Goal: Navigation & Orientation: Understand site structure

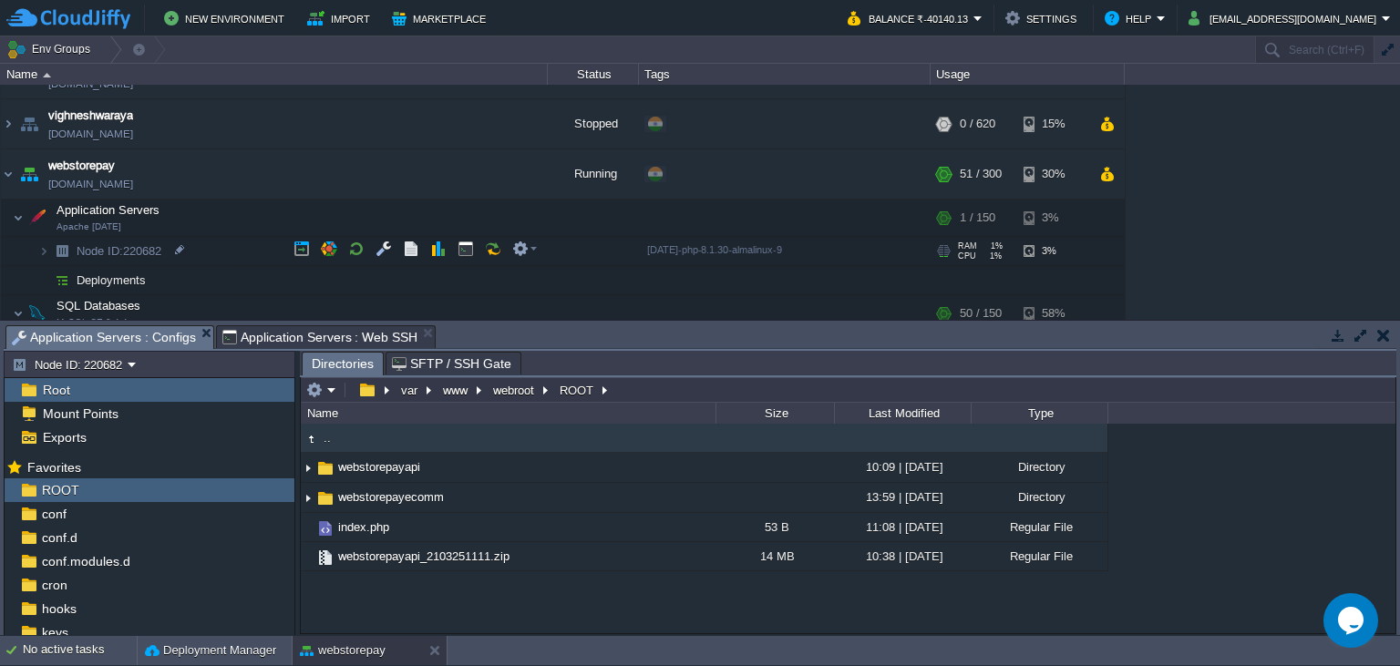
scroll to position [746, 0]
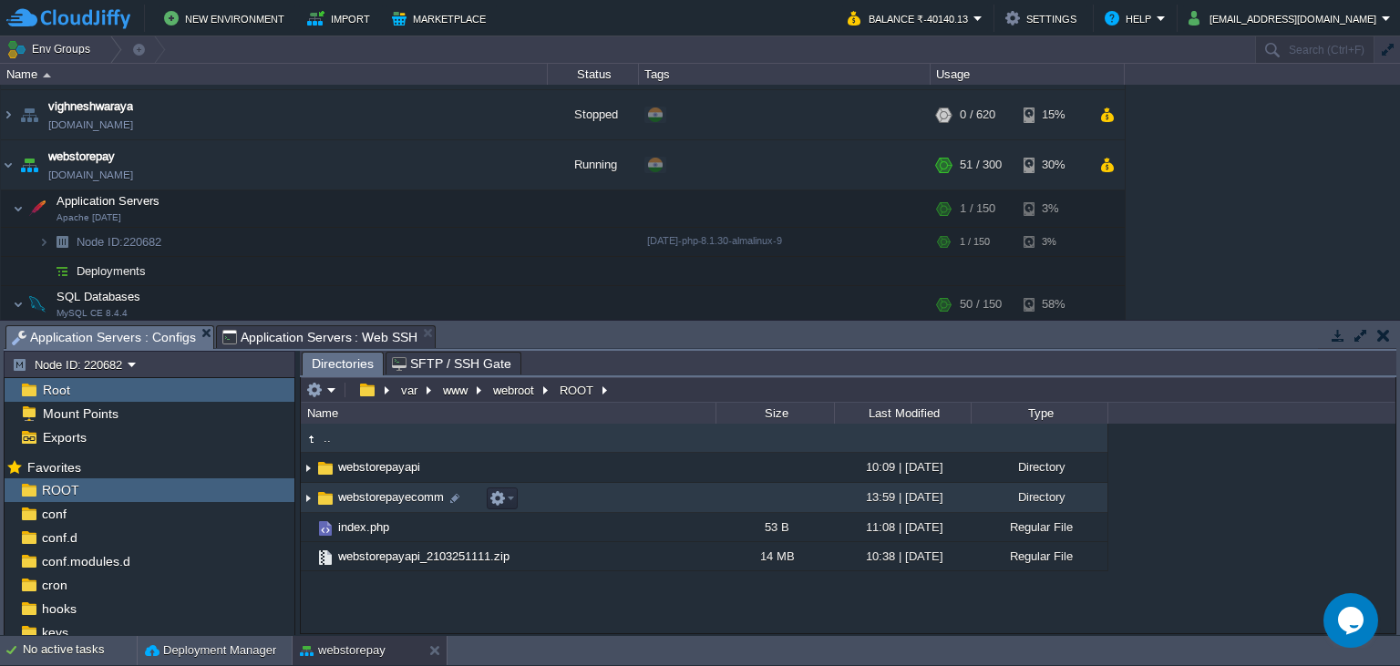
click at [408, 502] on span "webstorepayecomm" at bounding box center [390, 496] width 111 height 15
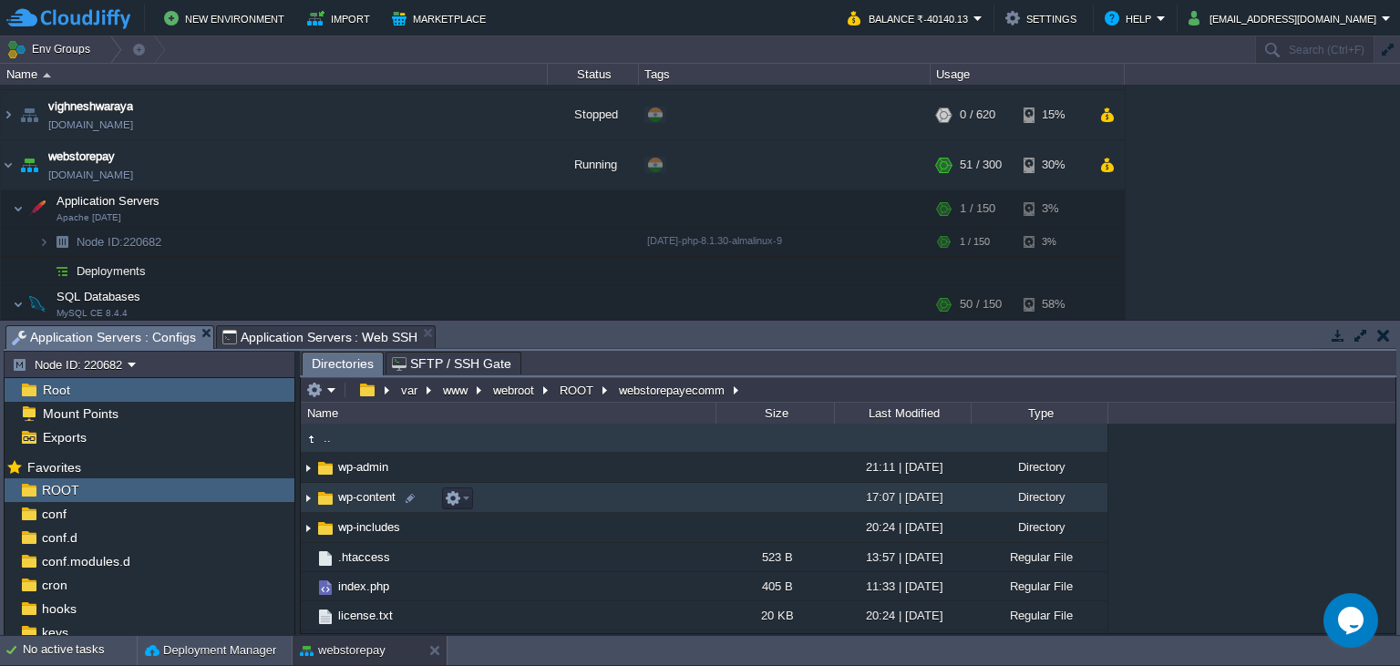
click at [371, 502] on span "wp-content" at bounding box center [366, 496] width 63 height 15
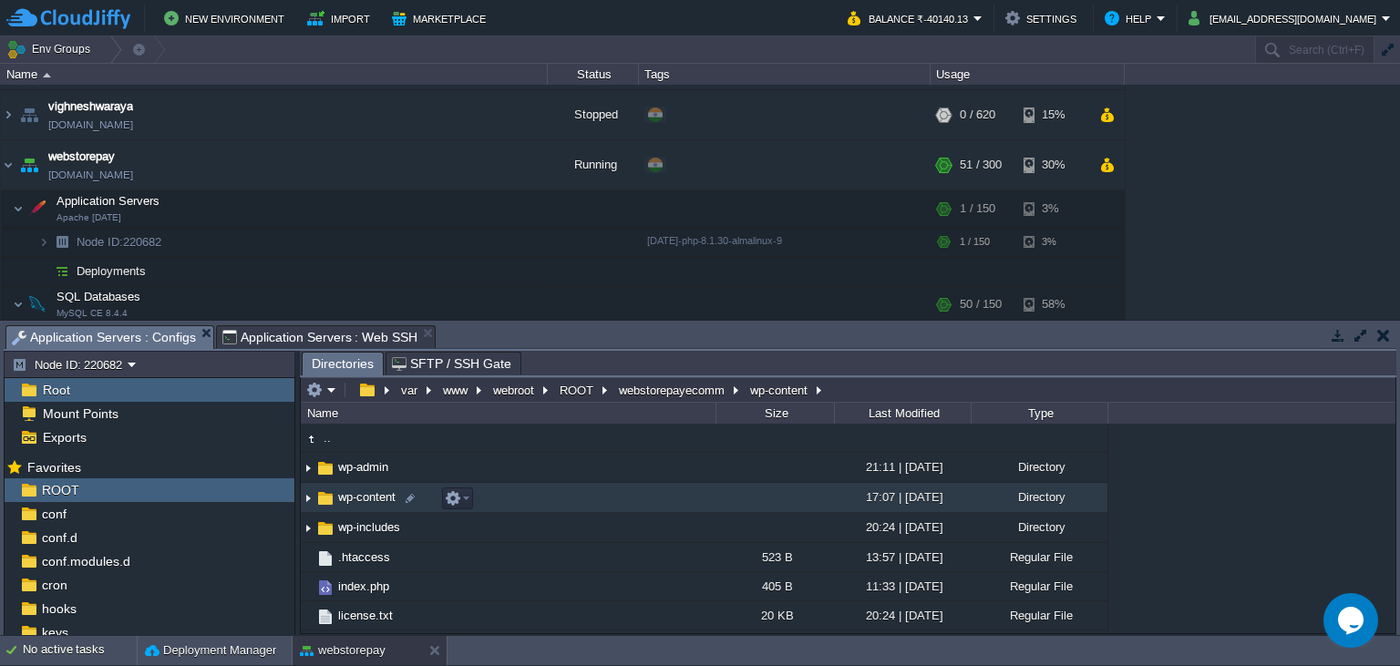
click at [371, 502] on span "wp-content" at bounding box center [366, 496] width 63 height 15
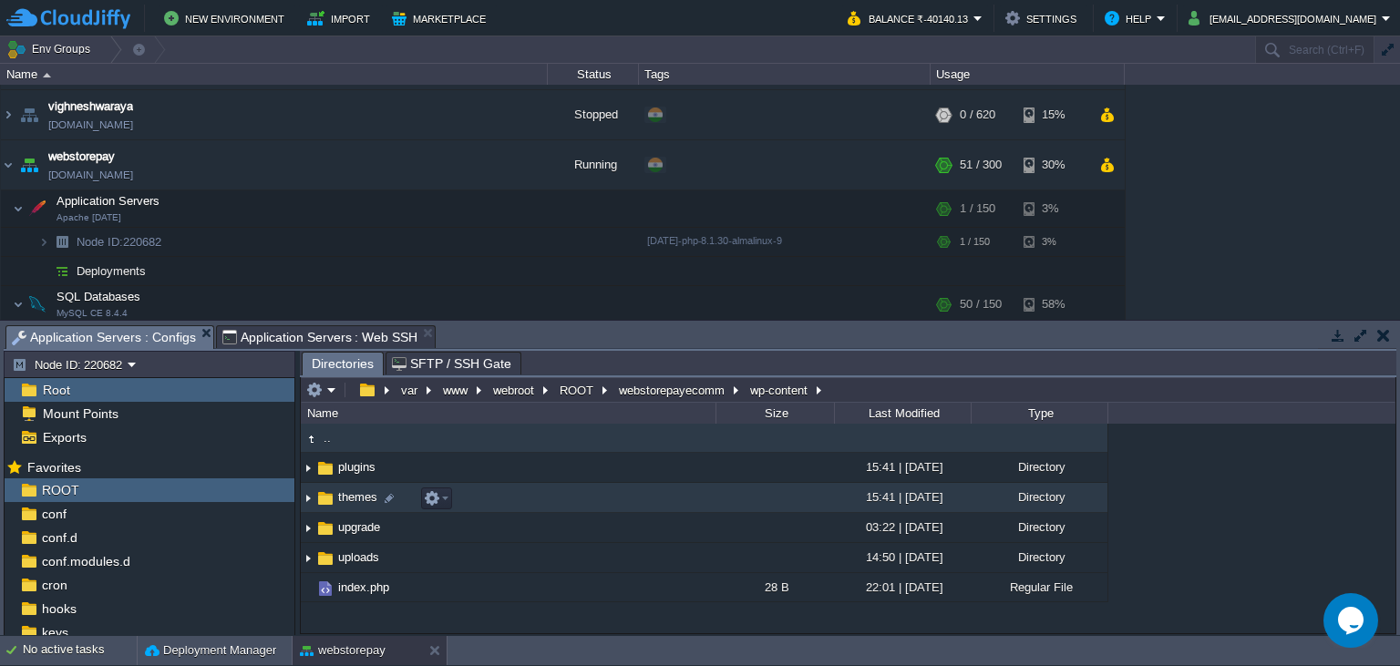
click at [344, 499] on span "themes" at bounding box center [357, 496] width 45 height 15
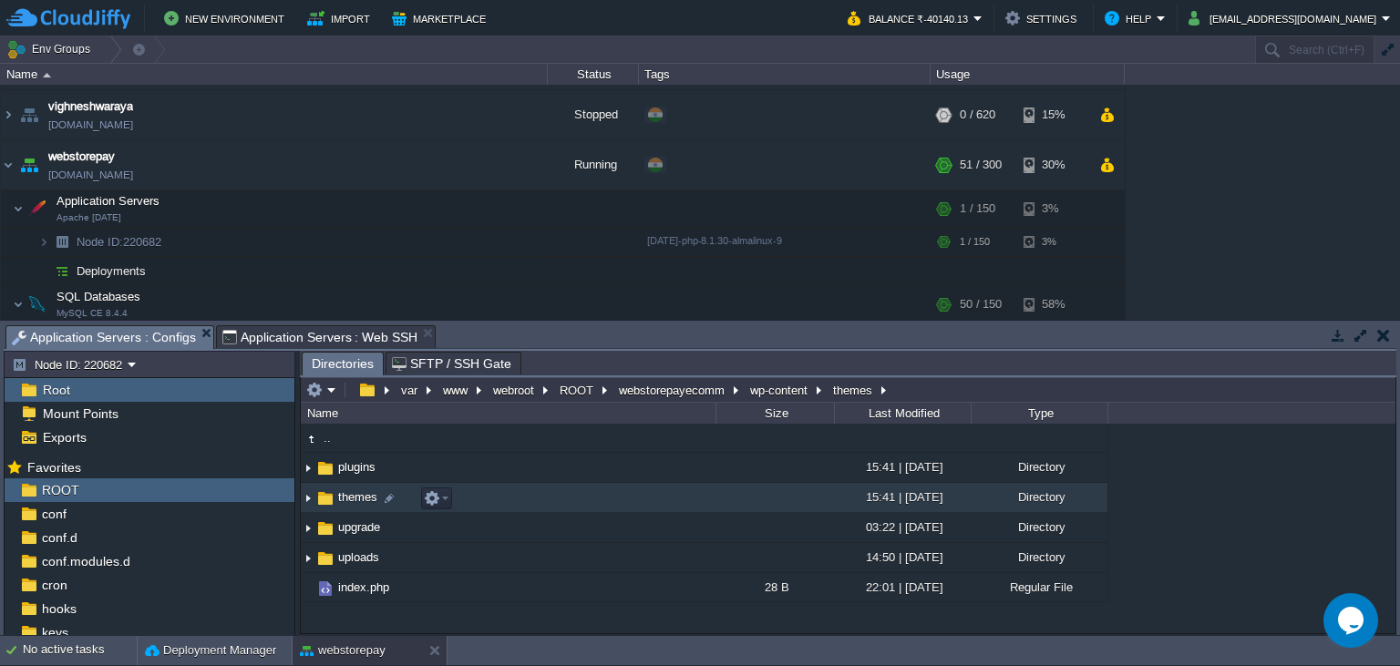
click at [344, 499] on span "themes" at bounding box center [357, 496] width 45 height 15
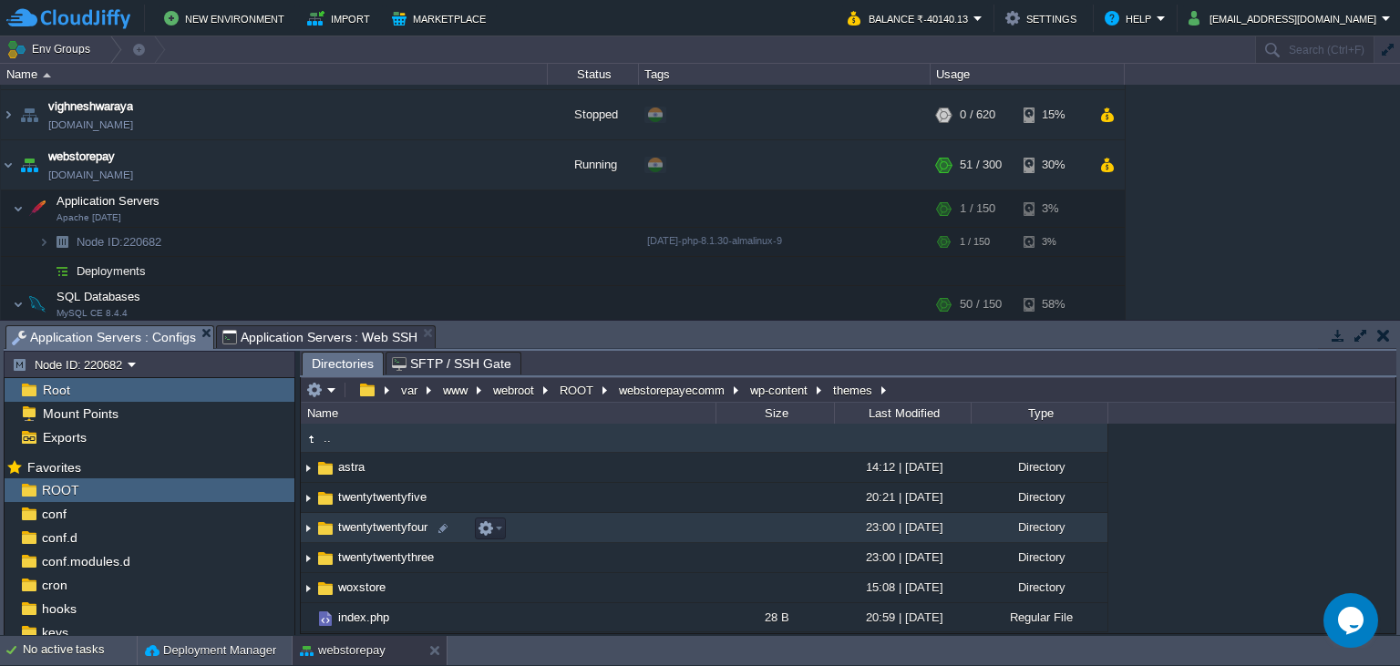
scroll to position [0, 0]
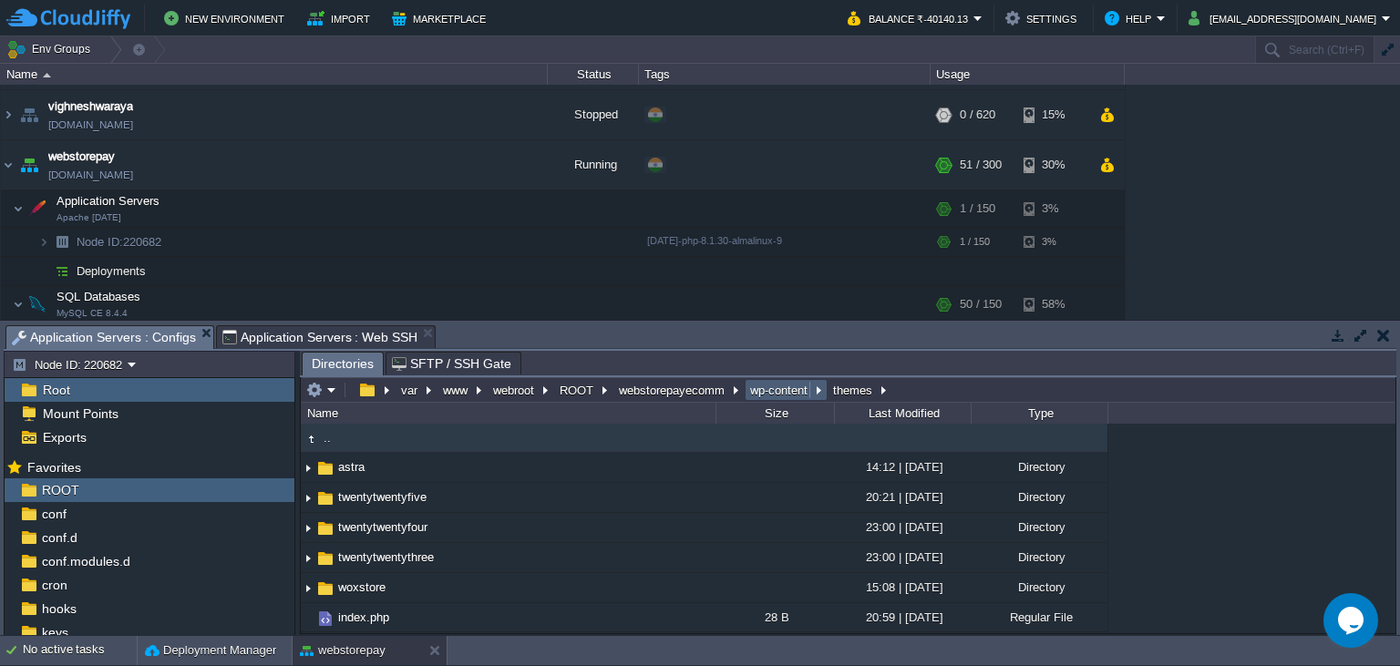
click at [783, 394] on button "wp-content" at bounding box center [779, 390] width 65 height 16
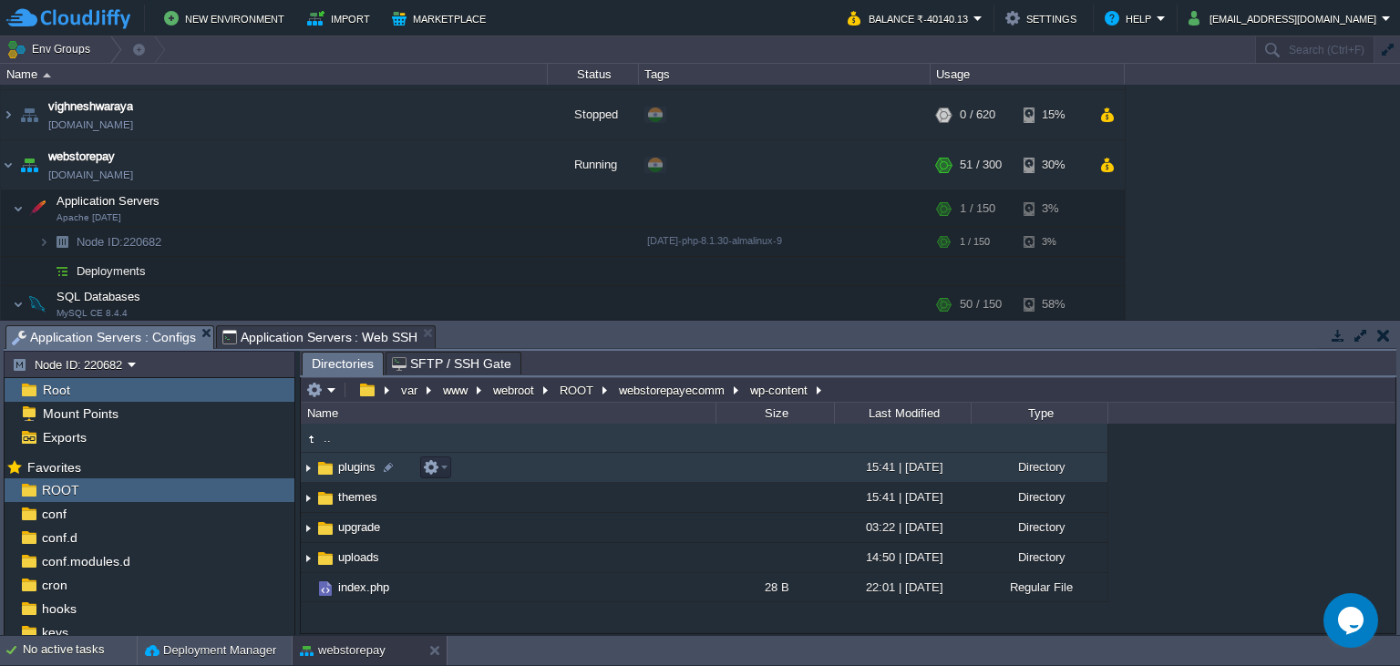
click at [364, 474] on span "plugins" at bounding box center [356, 466] width 43 height 15
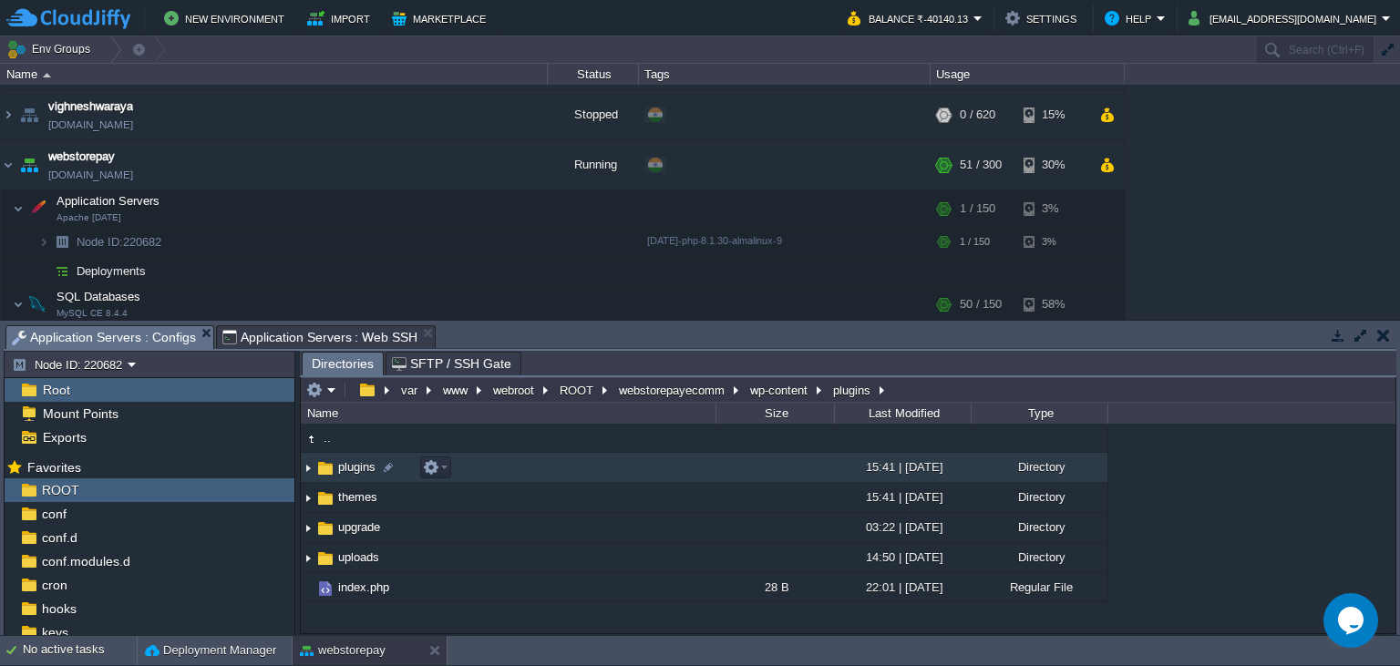
click at [364, 474] on span "plugins" at bounding box center [356, 466] width 43 height 15
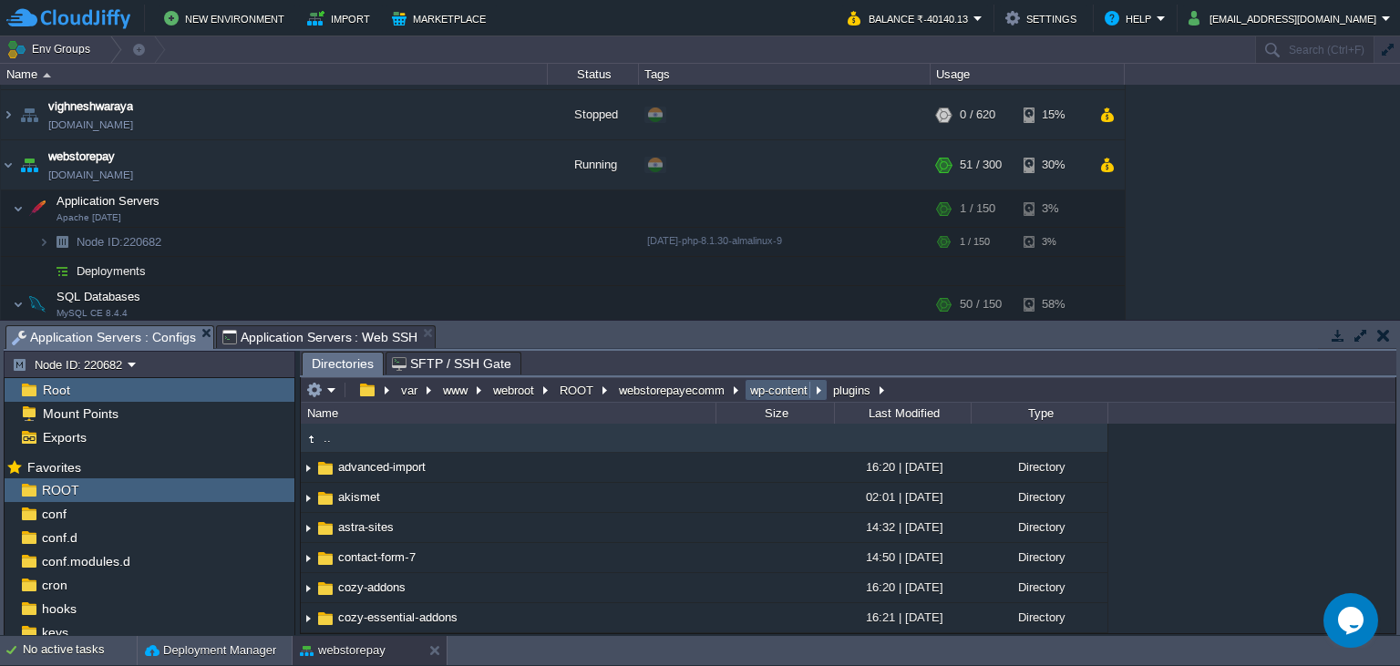
click at [762, 392] on button "wp-content" at bounding box center [779, 390] width 65 height 16
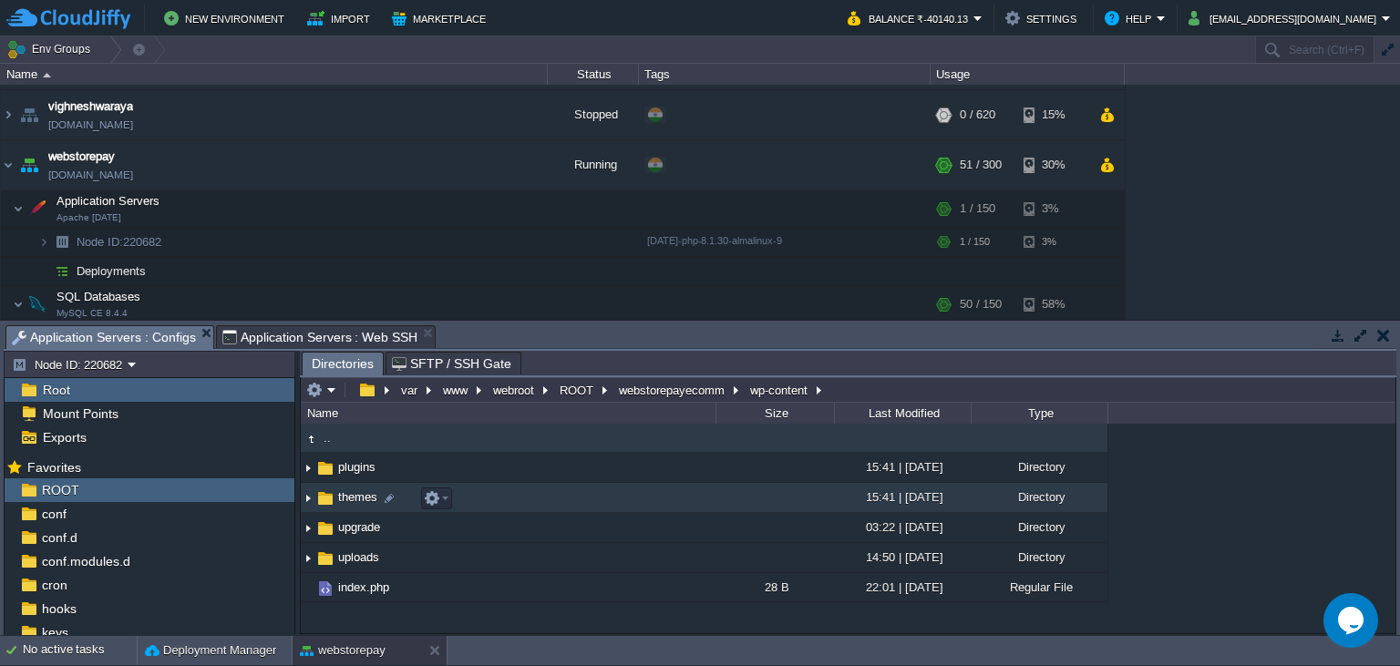
click at [364, 505] on span "themes" at bounding box center [357, 496] width 45 height 15
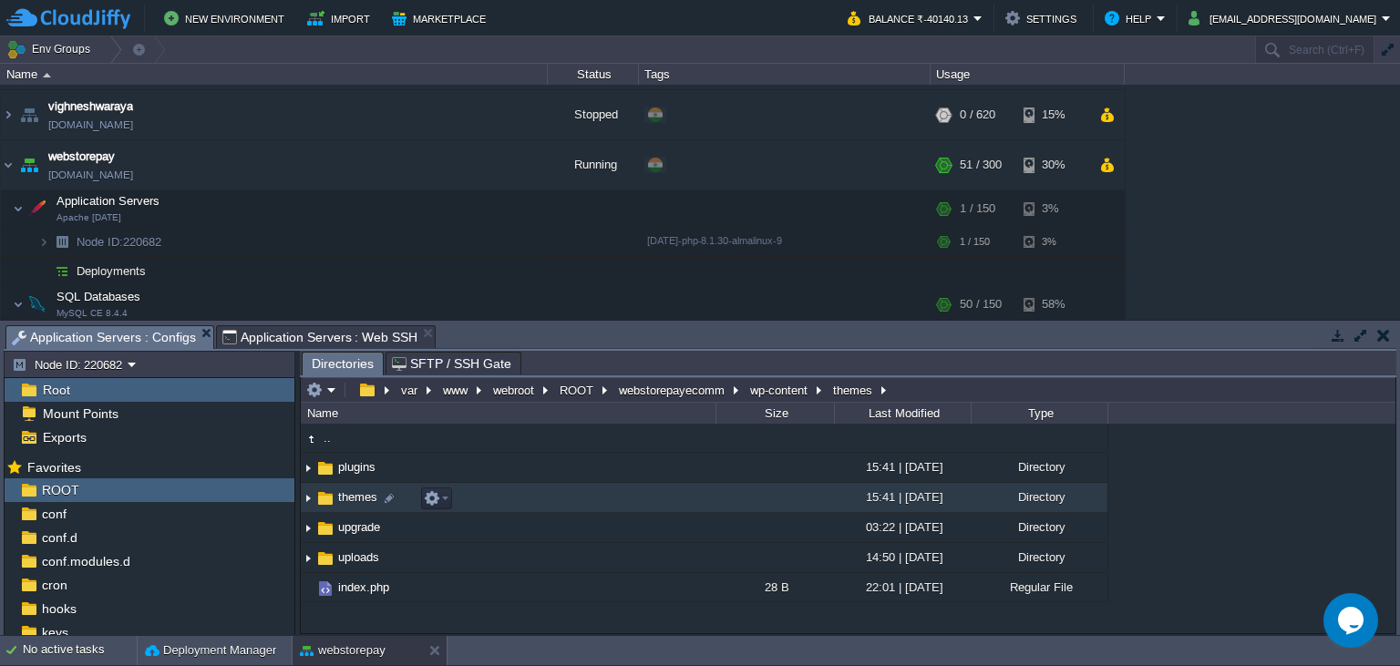
click at [364, 505] on span "themes" at bounding box center [357, 496] width 45 height 15
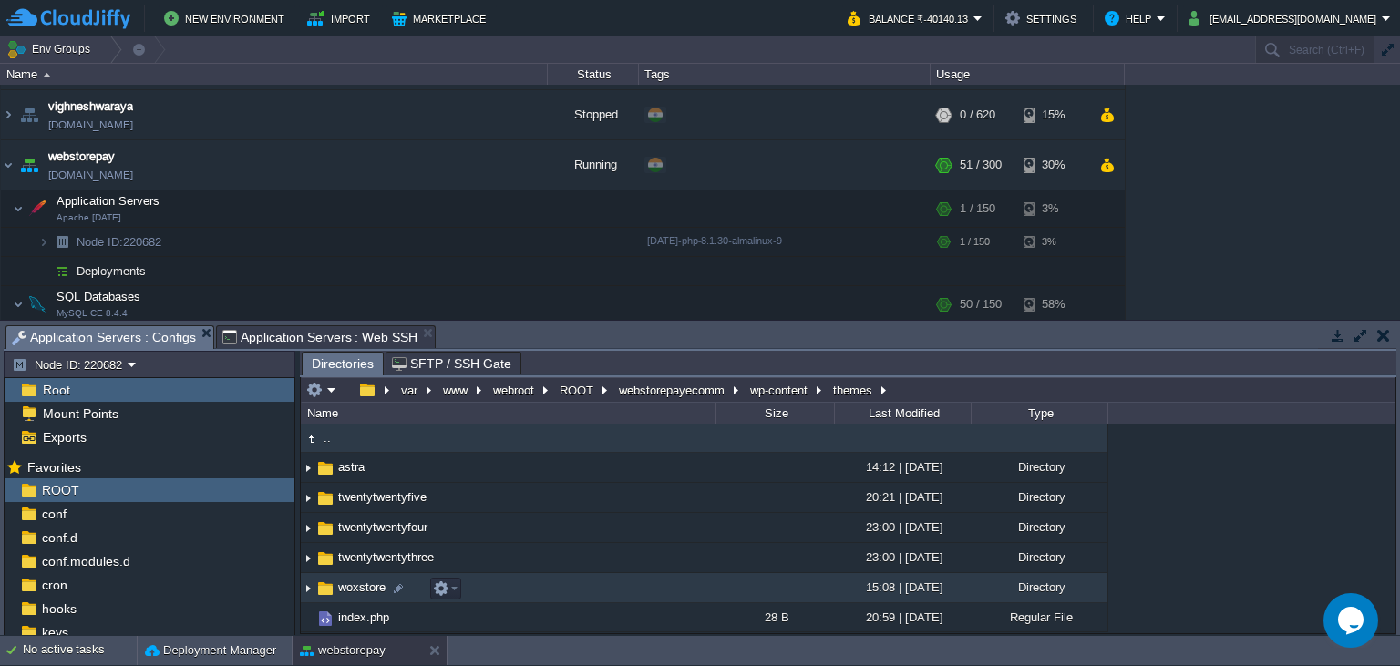
click at [364, 593] on span "woxstore" at bounding box center [361, 587] width 53 height 15
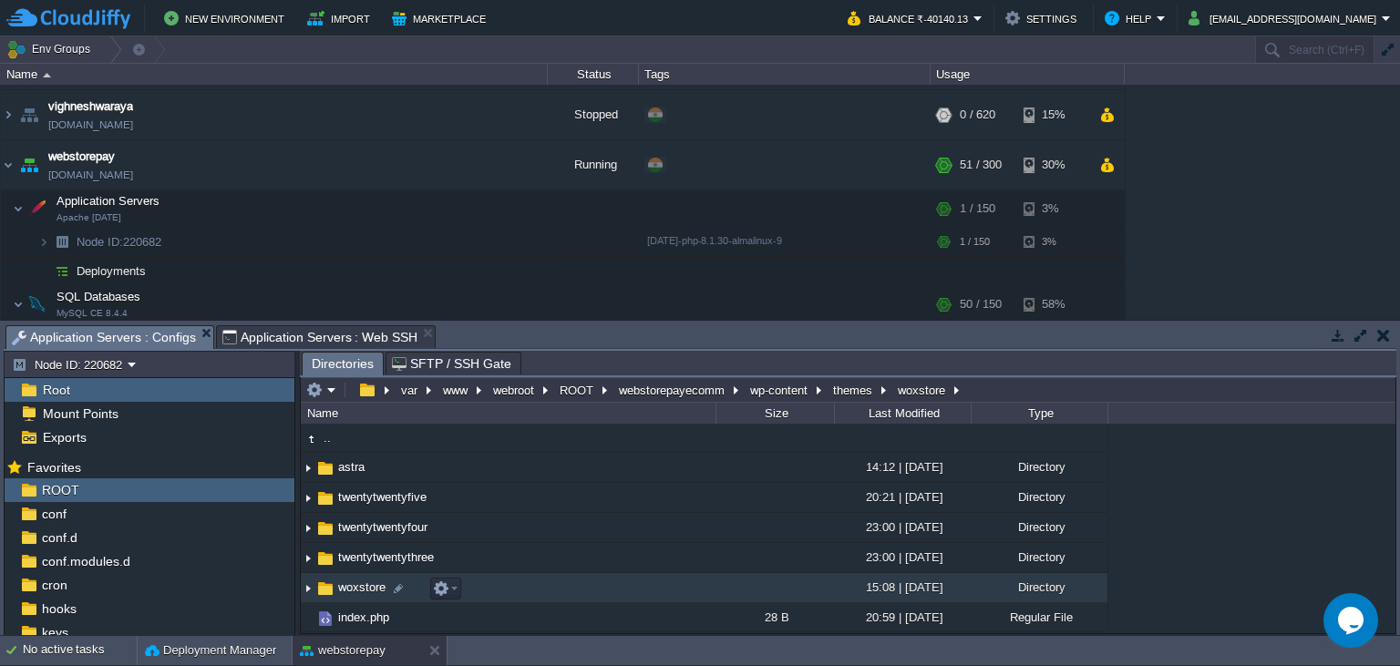
click at [364, 593] on span "woxstore" at bounding box center [361, 587] width 53 height 15
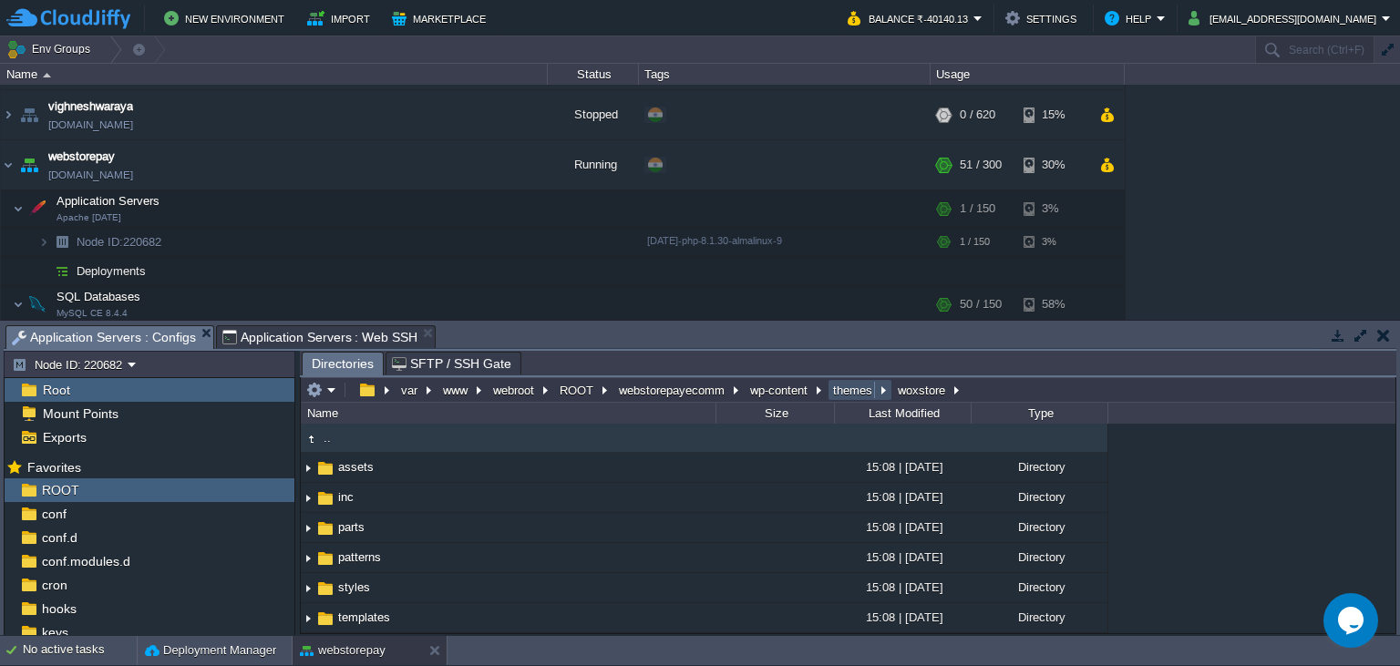
click at [835, 391] on button "themes" at bounding box center [853, 390] width 46 height 16
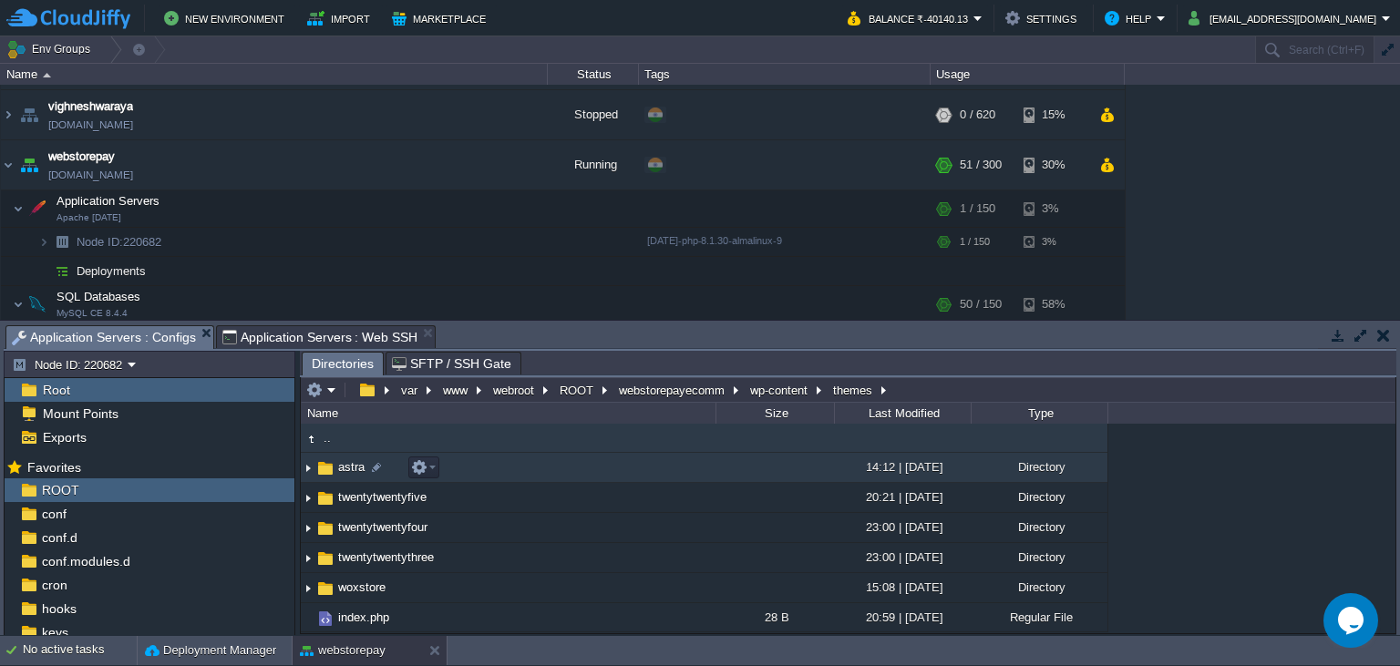
click at [338, 478] on td "astra" at bounding box center [508, 468] width 415 height 30
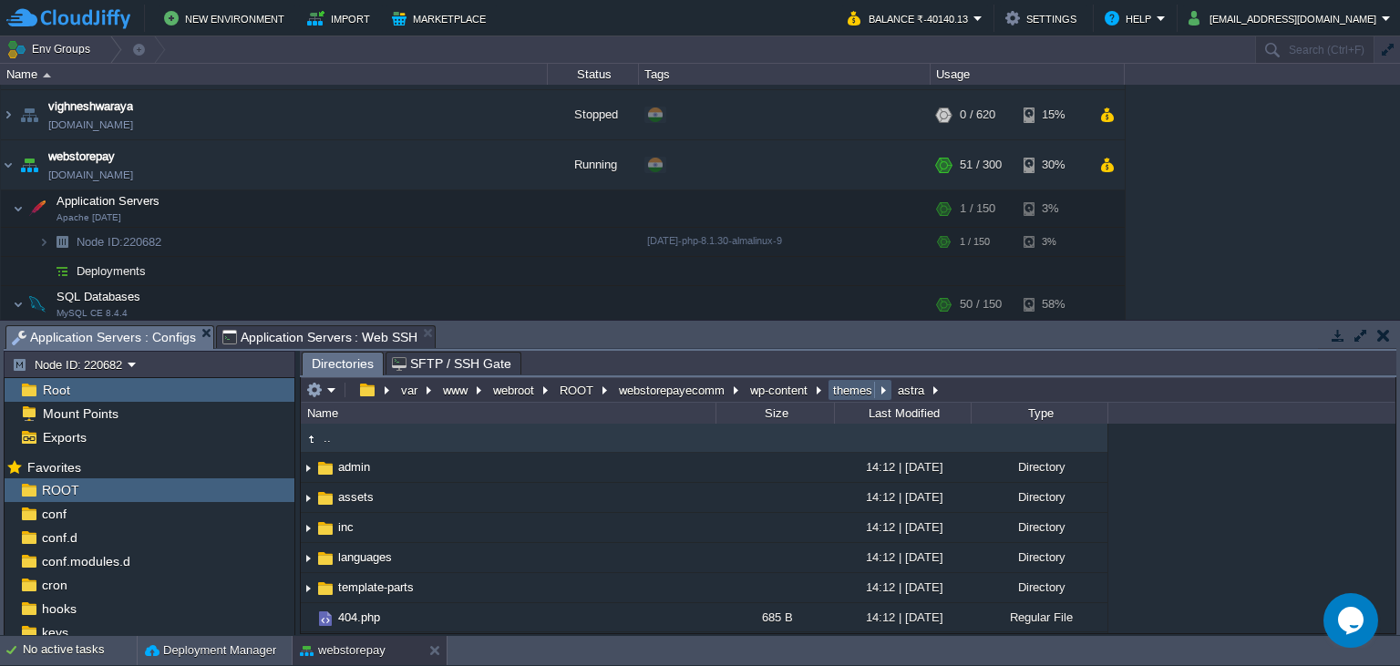
click at [857, 394] on button "themes" at bounding box center [853, 390] width 46 height 16
